Goal: Find specific page/section: Find specific page/section

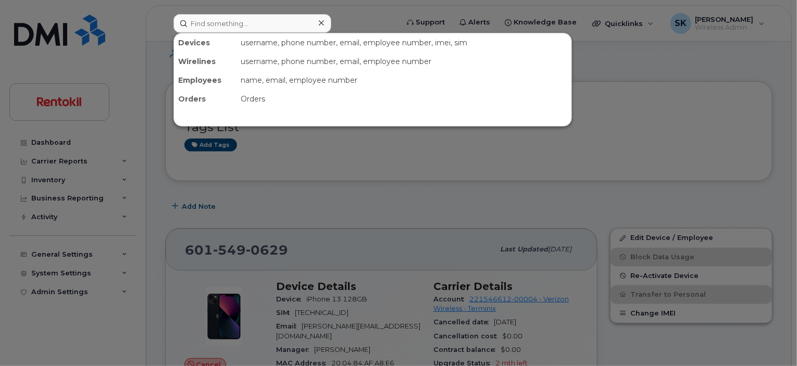
scroll to position [105, 0]
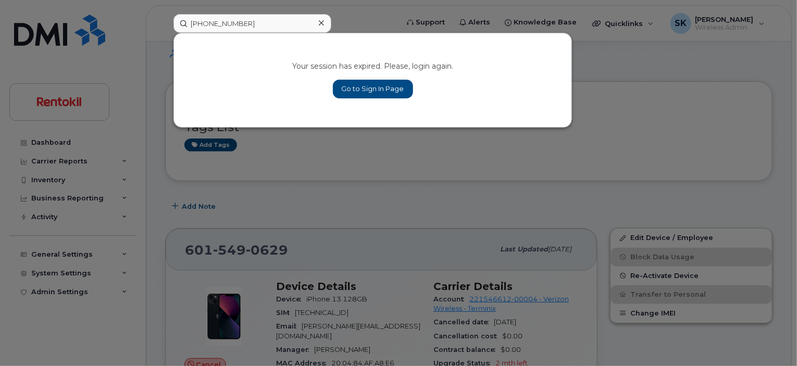
type input "[PHONE_NUMBER]"
click at [350, 91] on link "Go to Sign In Page" at bounding box center [373, 89] width 80 height 19
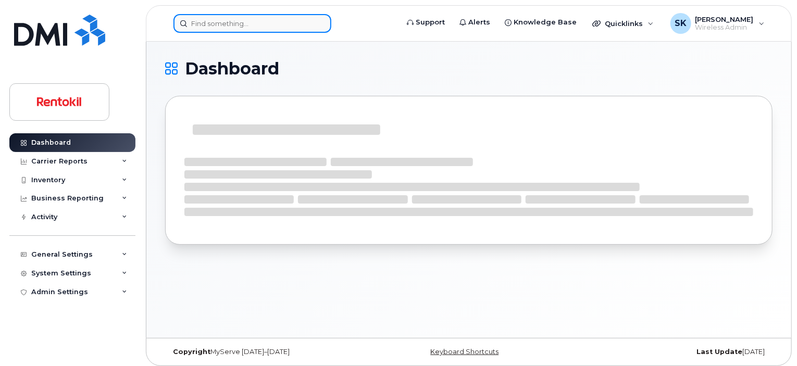
click at [222, 24] on input at bounding box center [253, 23] width 158 height 19
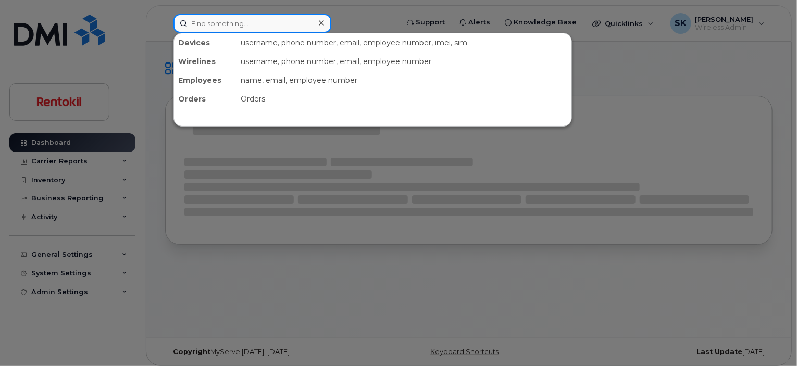
paste input "[PHONE_NUMBER]"
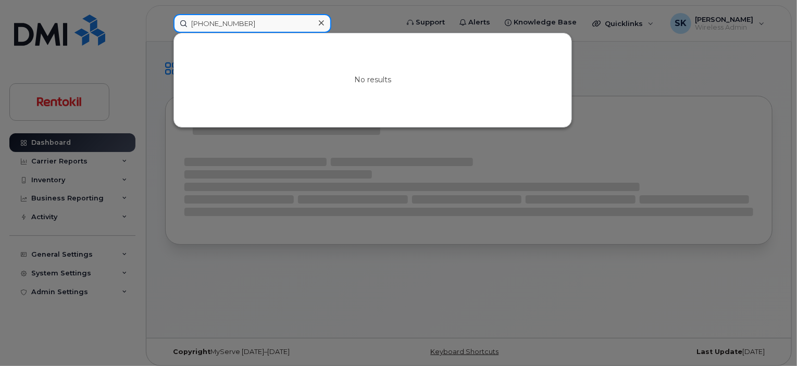
click at [205, 22] on input "[PHONE_NUMBER]" at bounding box center [253, 23] width 158 height 19
click at [219, 26] on input "334865-0858" at bounding box center [253, 23] width 158 height 19
type input "3348650858"
click at [217, 23] on input "3348650858" at bounding box center [253, 23] width 158 height 19
